Goal: Check status: Check status

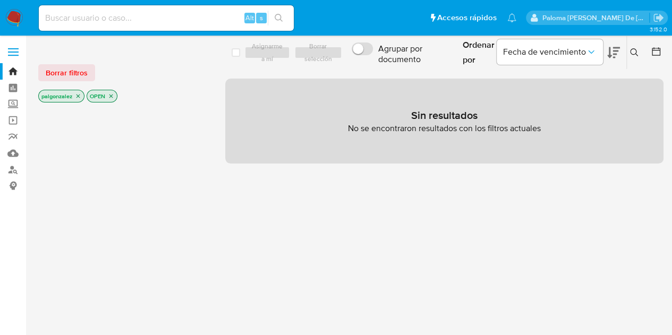
click at [115, 20] on input at bounding box center [166, 18] width 255 height 14
paste input "2617801264"
type input "2617801264"
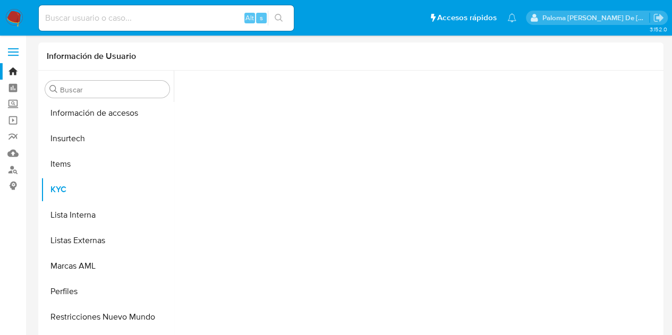
scroll to position [423, 0]
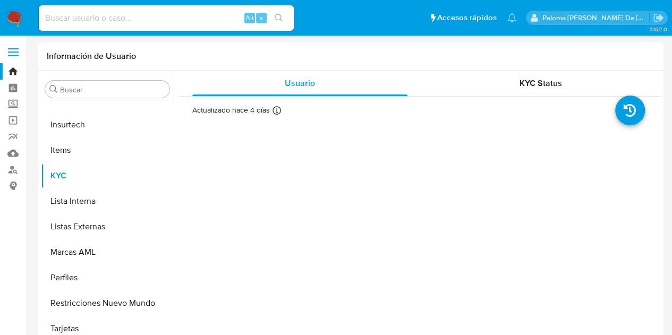
select select "10"
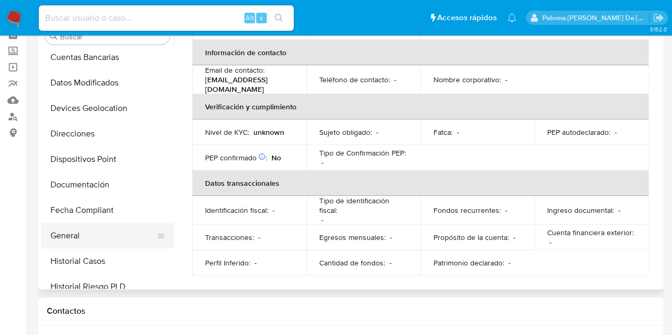
scroll to position [105, 0]
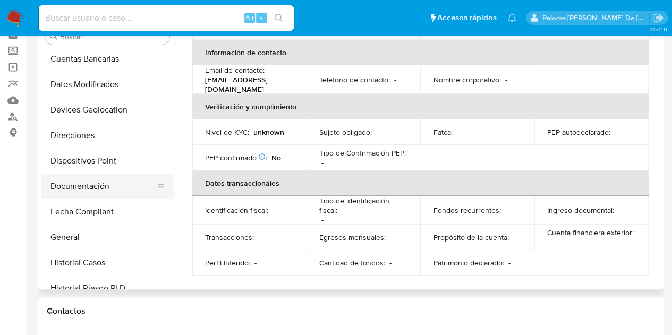
click at [79, 176] on button "Documentación" at bounding box center [103, 186] width 124 height 25
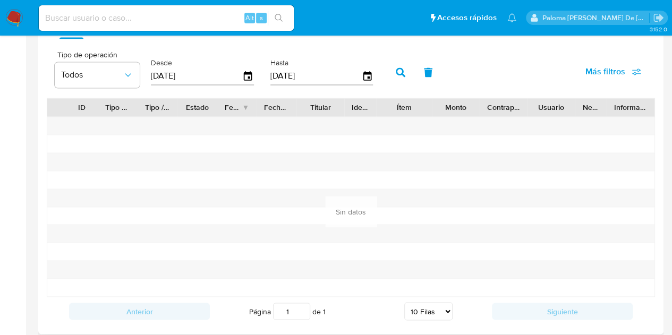
scroll to position [939, 0]
